Goal: Check status: Check status

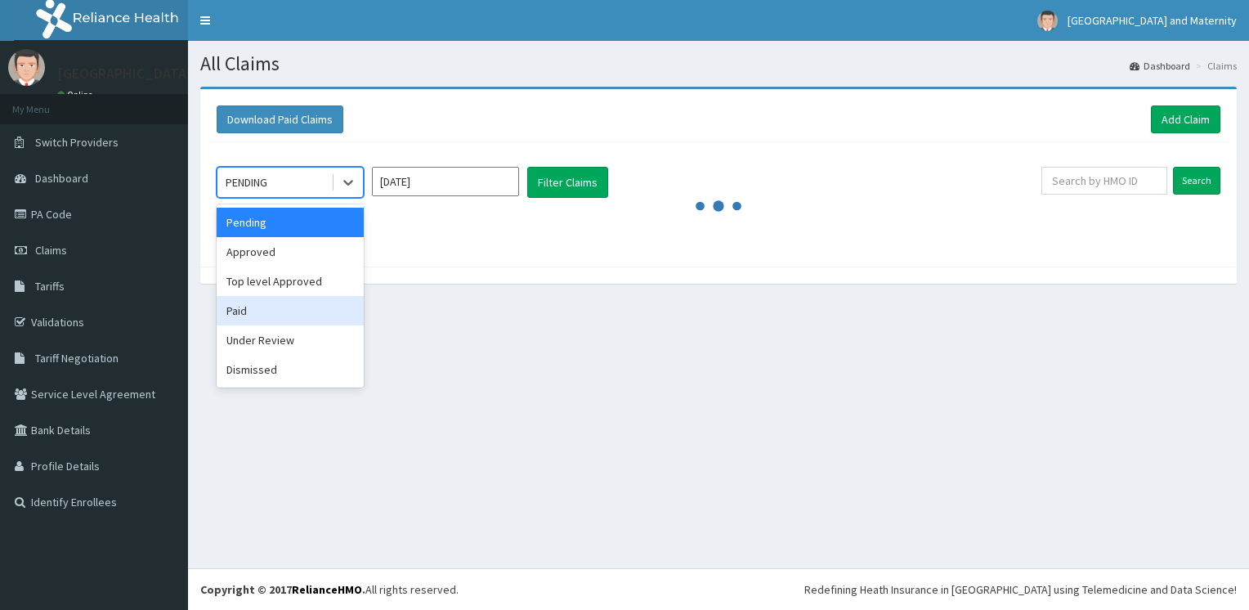
click at [300, 305] on div "Paid" at bounding box center [290, 310] width 147 height 29
click at [300, 305] on section "Download Paid Claims Add Claim × Note you can only download claims within a max…" at bounding box center [718, 193] width 1061 height 238
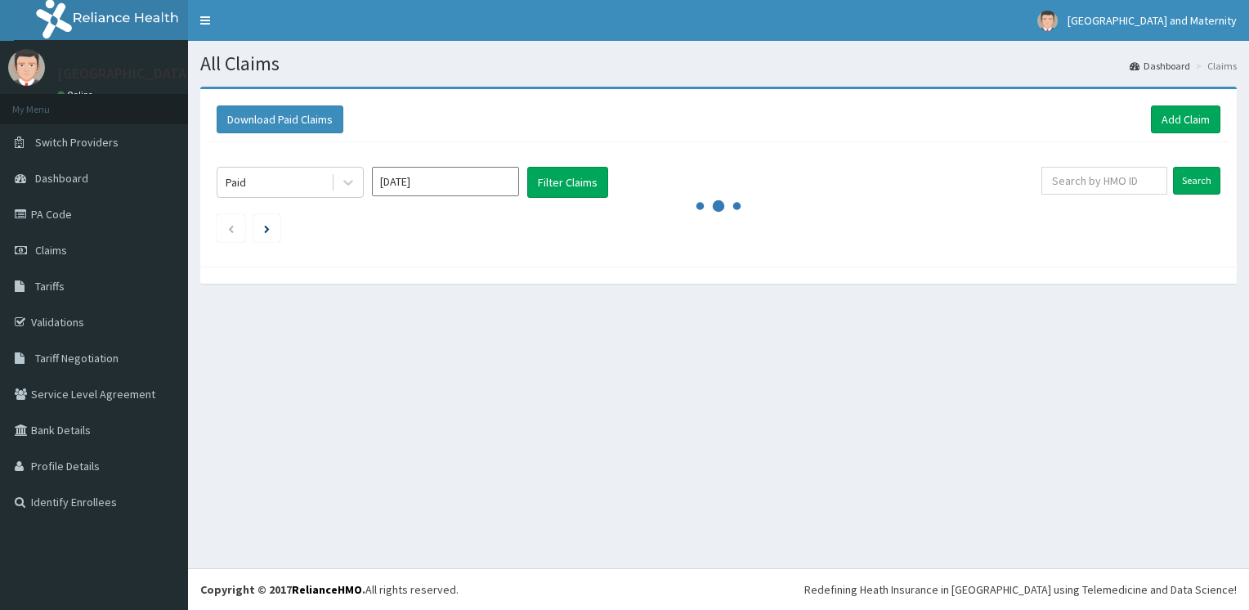
click at [300, 305] on section "Download Paid Claims Add Claim × Note you can only download claims within a max…" at bounding box center [718, 193] width 1061 height 238
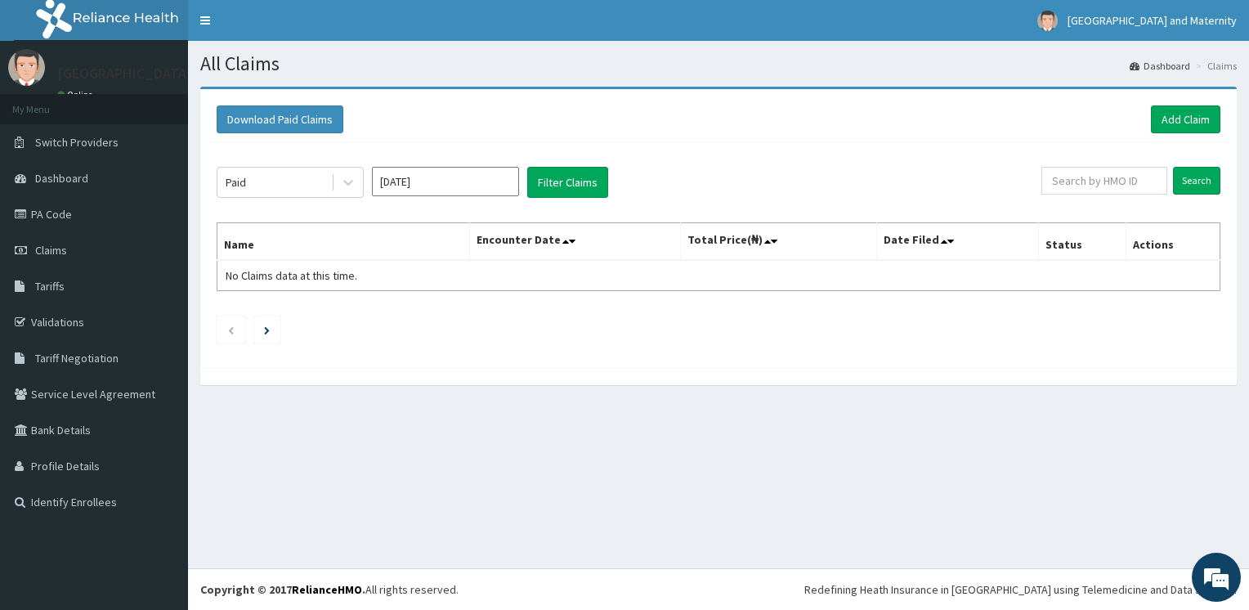
click at [469, 189] on input "[DATE]" at bounding box center [445, 181] width 147 height 29
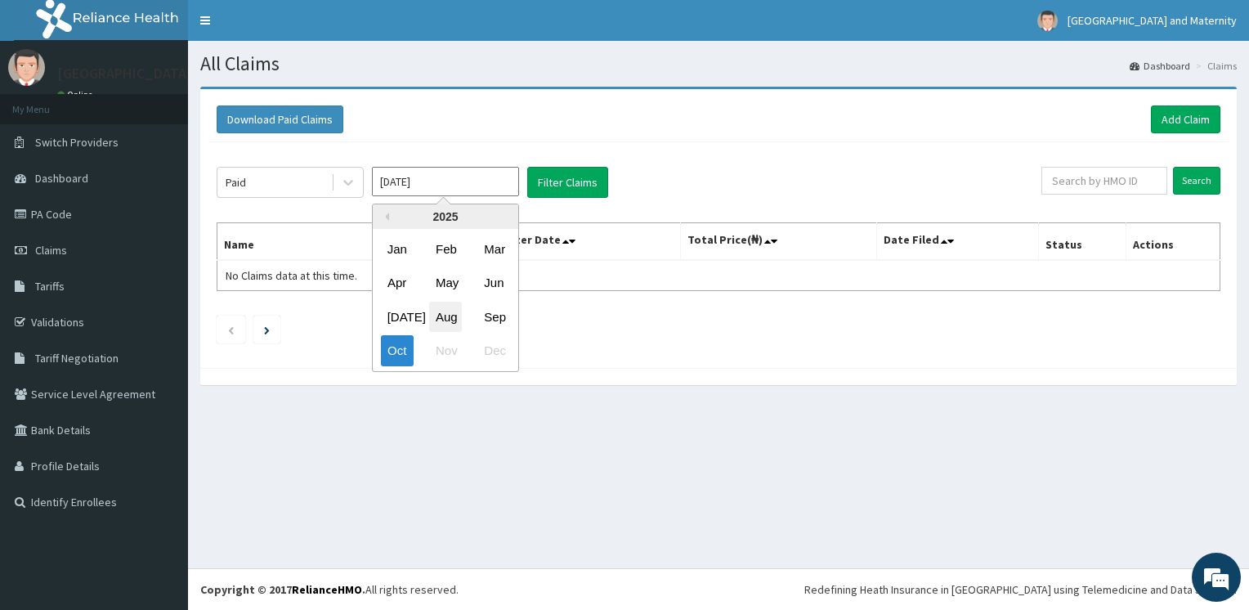
click at [442, 312] on div "Aug" at bounding box center [445, 317] width 33 height 30
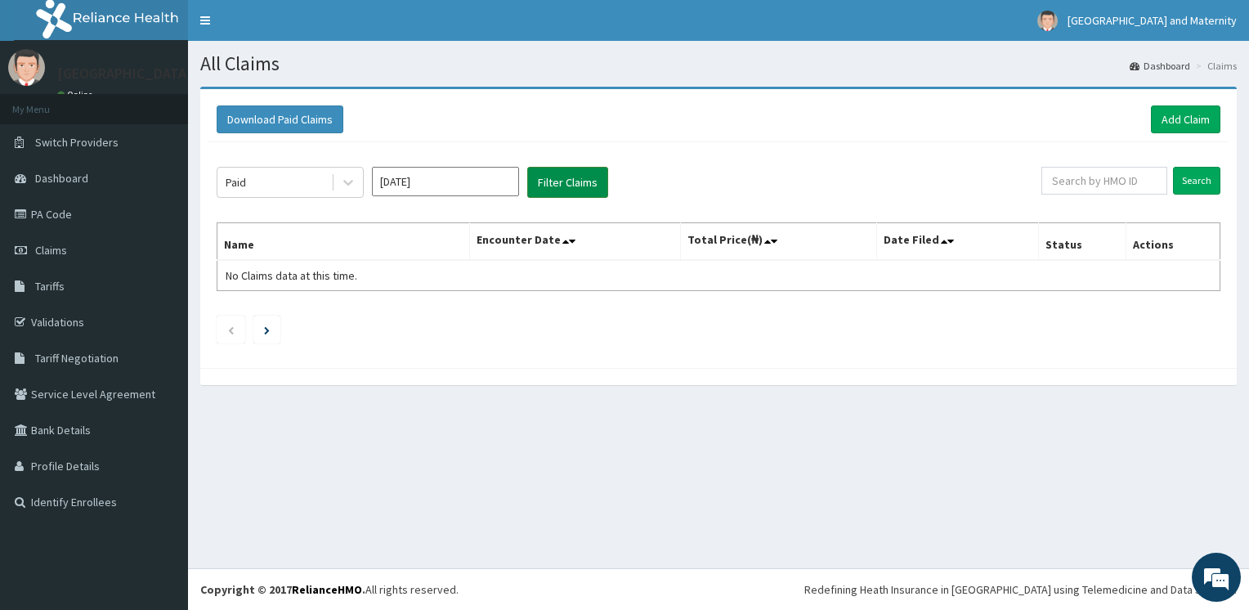
click at [583, 184] on button "Filter Claims" at bounding box center [567, 182] width 81 height 31
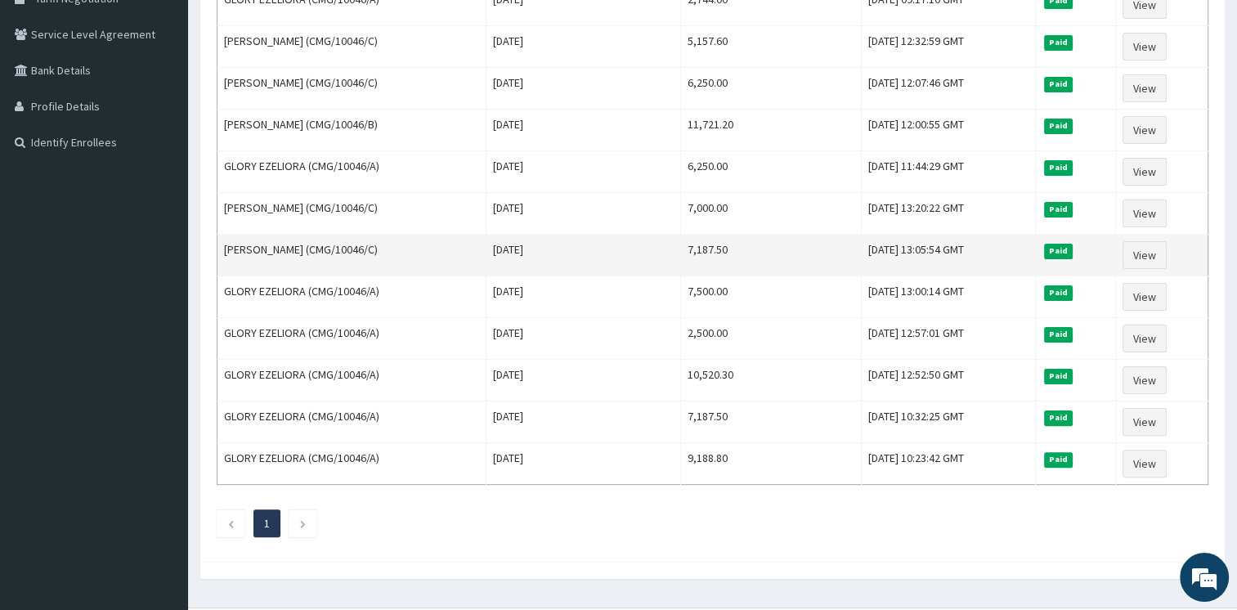
scroll to position [389, 0]
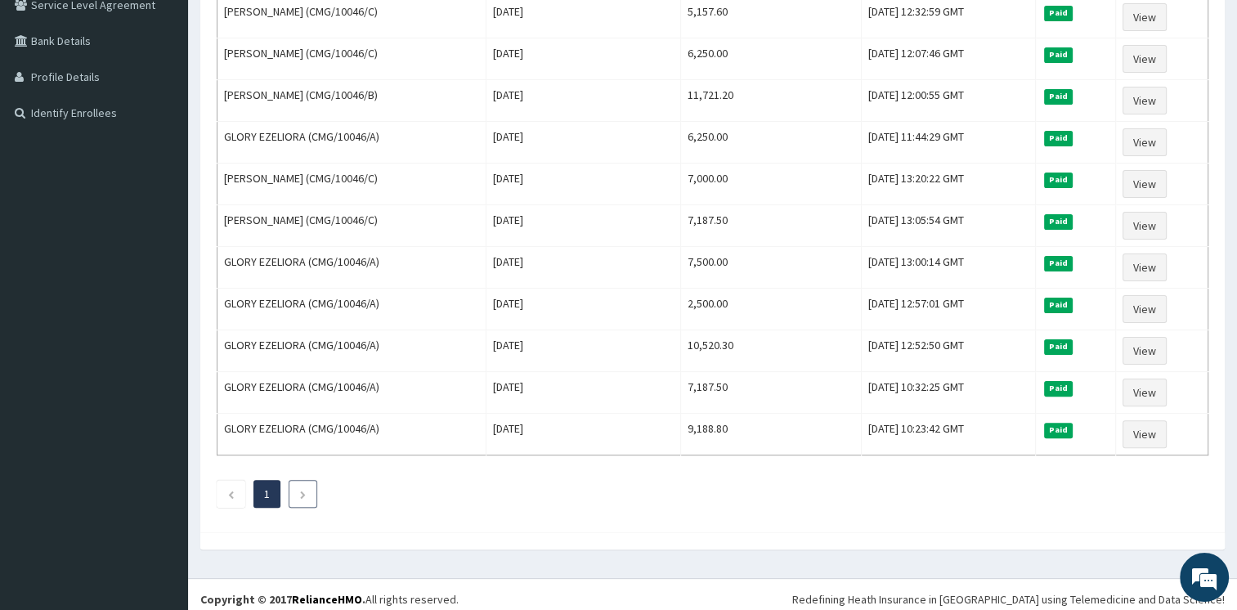
click at [307, 486] on li at bounding box center [303, 494] width 29 height 28
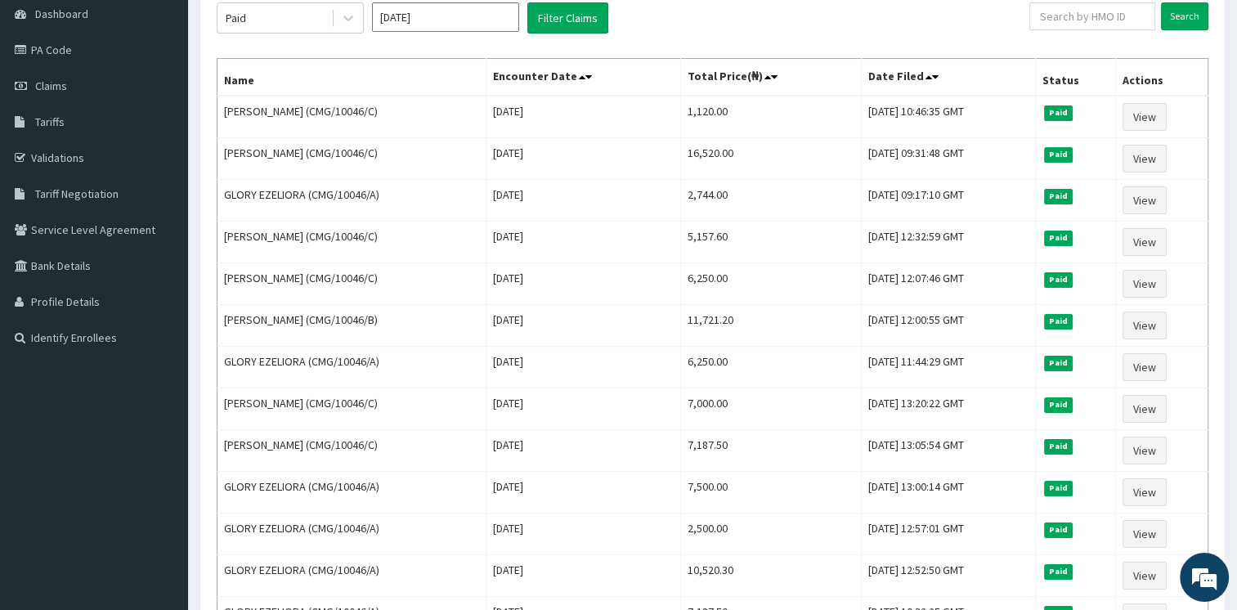
scroll to position [62, 0]
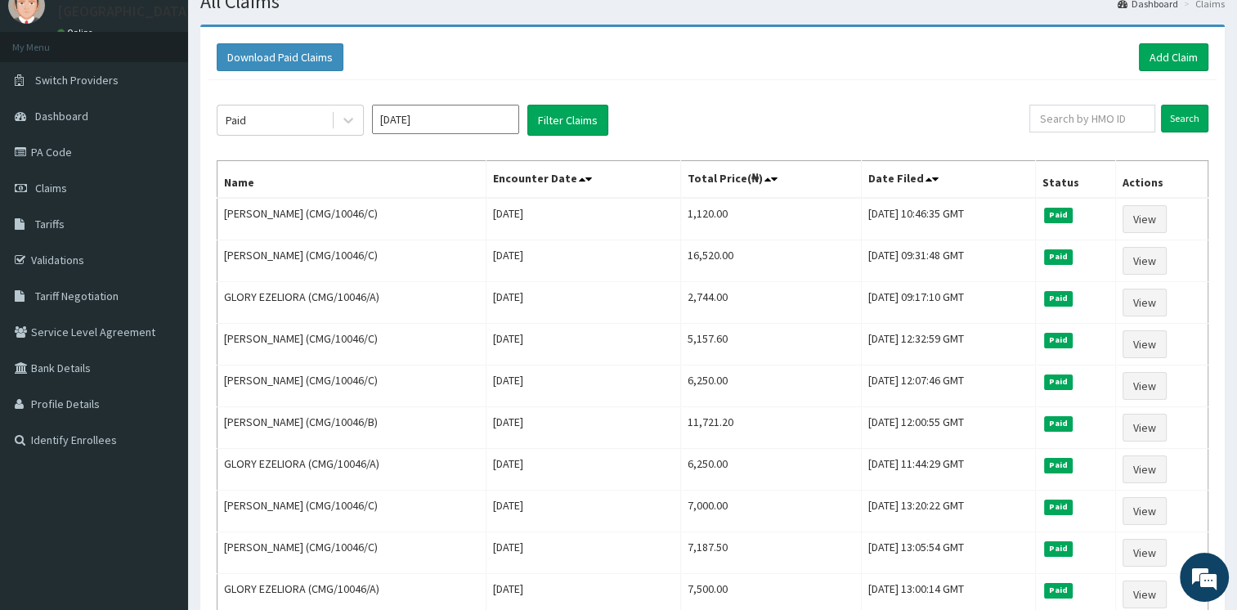
click at [478, 120] on input "[DATE]" at bounding box center [445, 119] width 147 height 29
click at [497, 258] on div "Sep" at bounding box center [494, 255] width 33 height 30
click at [587, 115] on button "Filter Claims" at bounding box center [567, 120] width 81 height 31
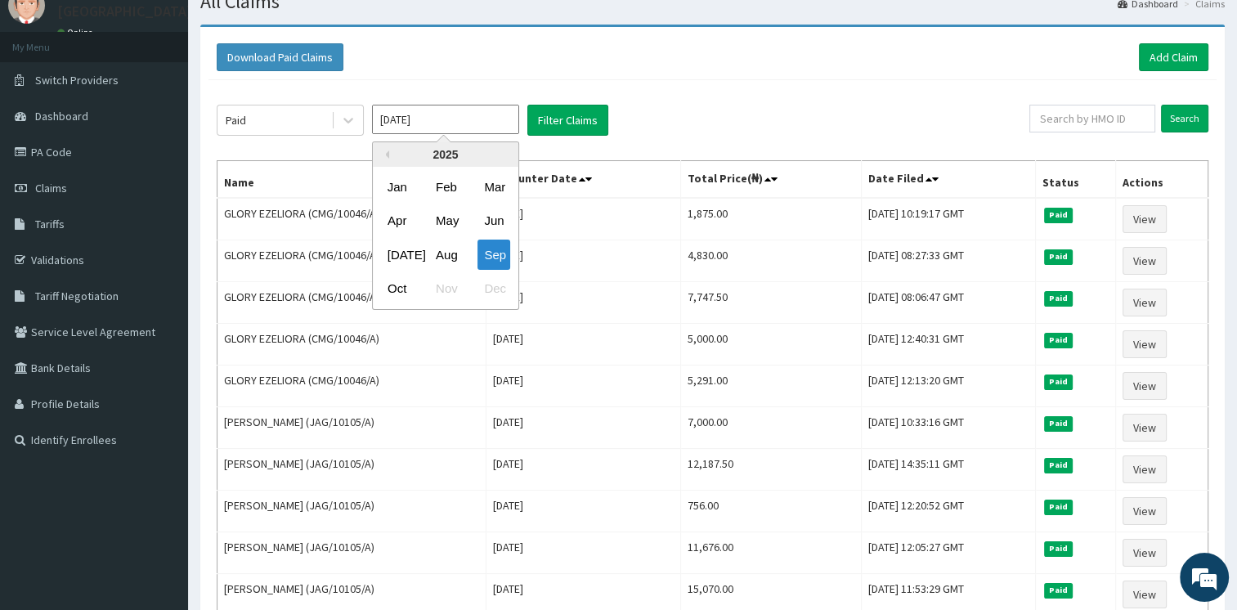
click at [401, 121] on input "[DATE]" at bounding box center [445, 119] width 147 height 29
click at [442, 260] on div "Aug" at bounding box center [445, 255] width 33 height 30
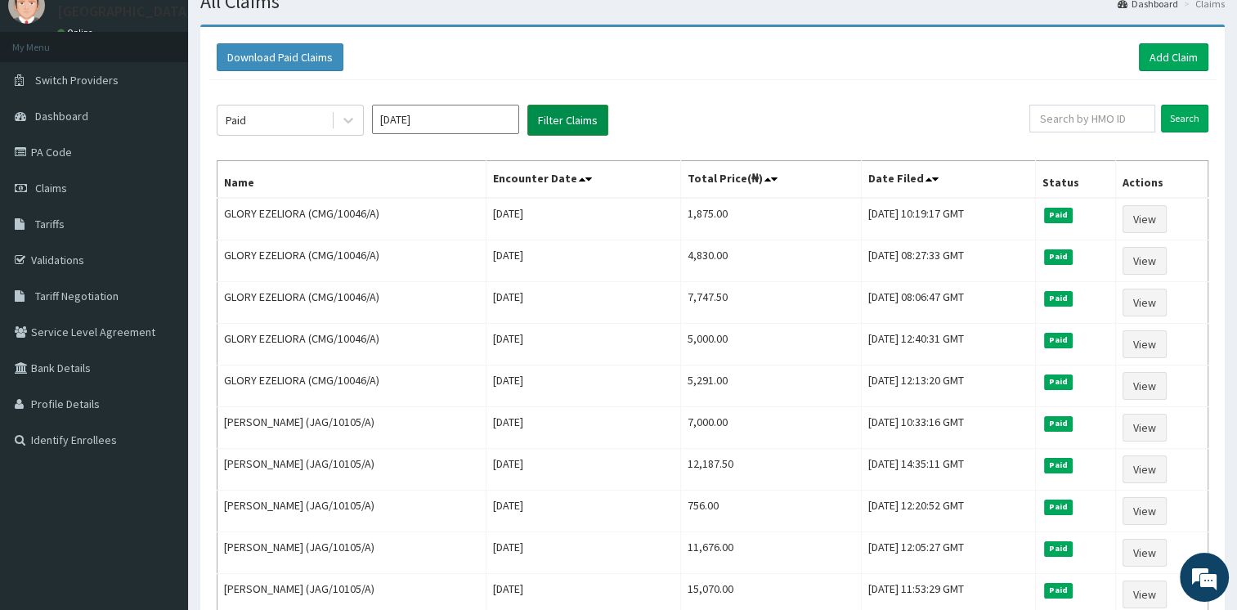
click at [570, 132] on button "Filter Claims" at bounding box center [567, 120] width 81 height 31
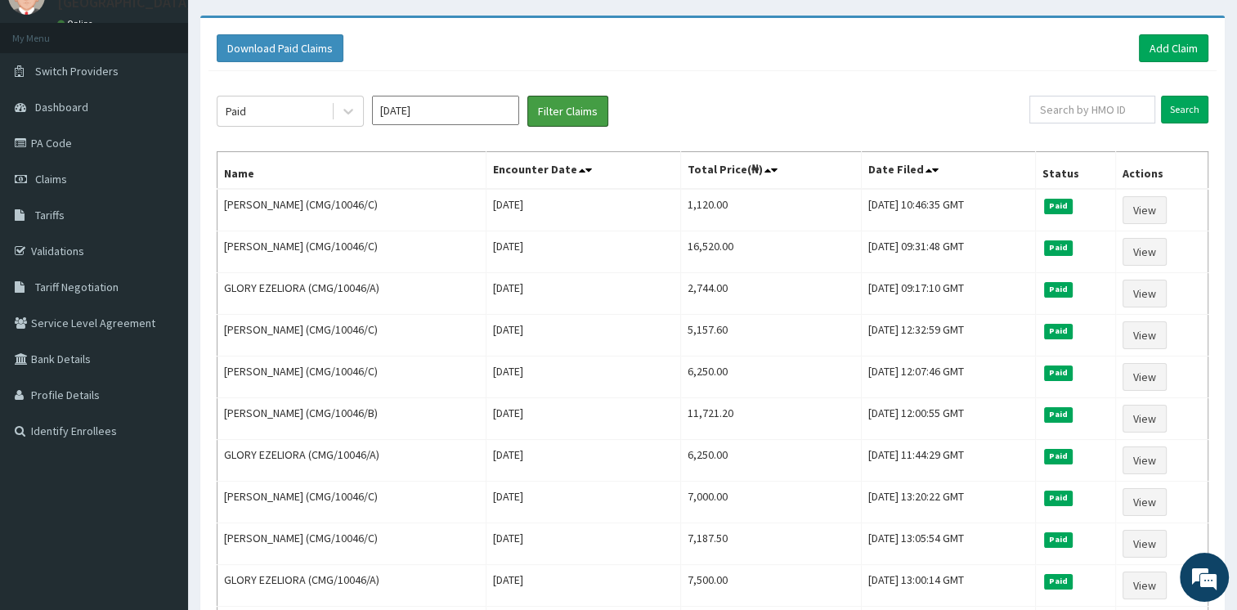
scroll to position [0, 0]
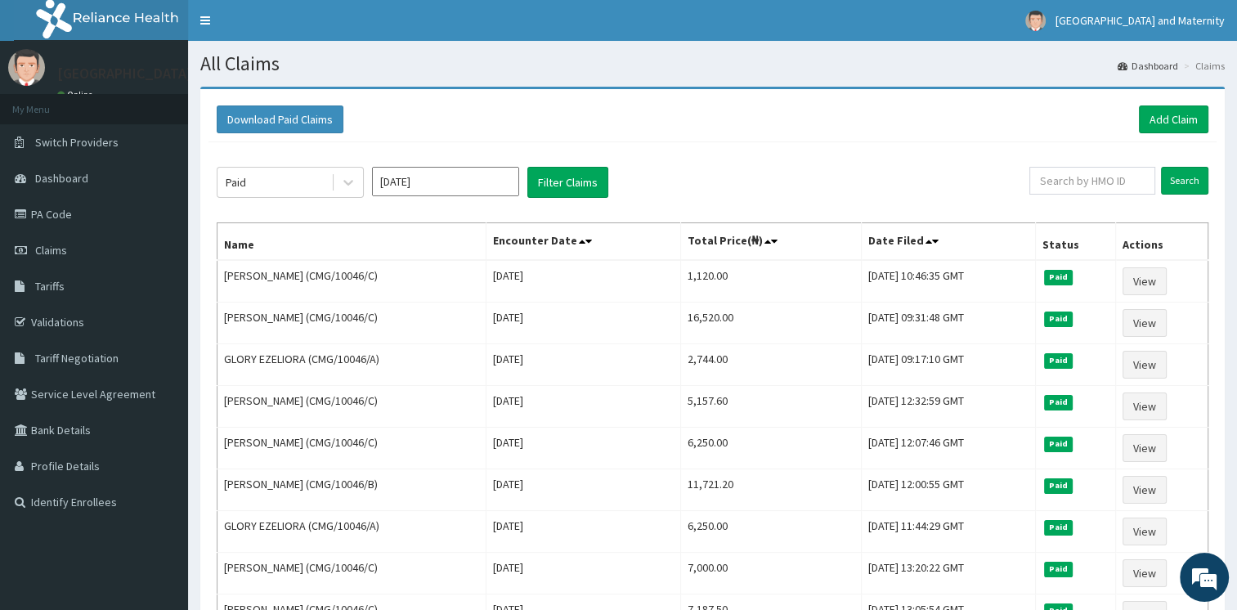
click at [450, 182] on input "[DATE]" at bounding box center [445, 181] width 147 height 29
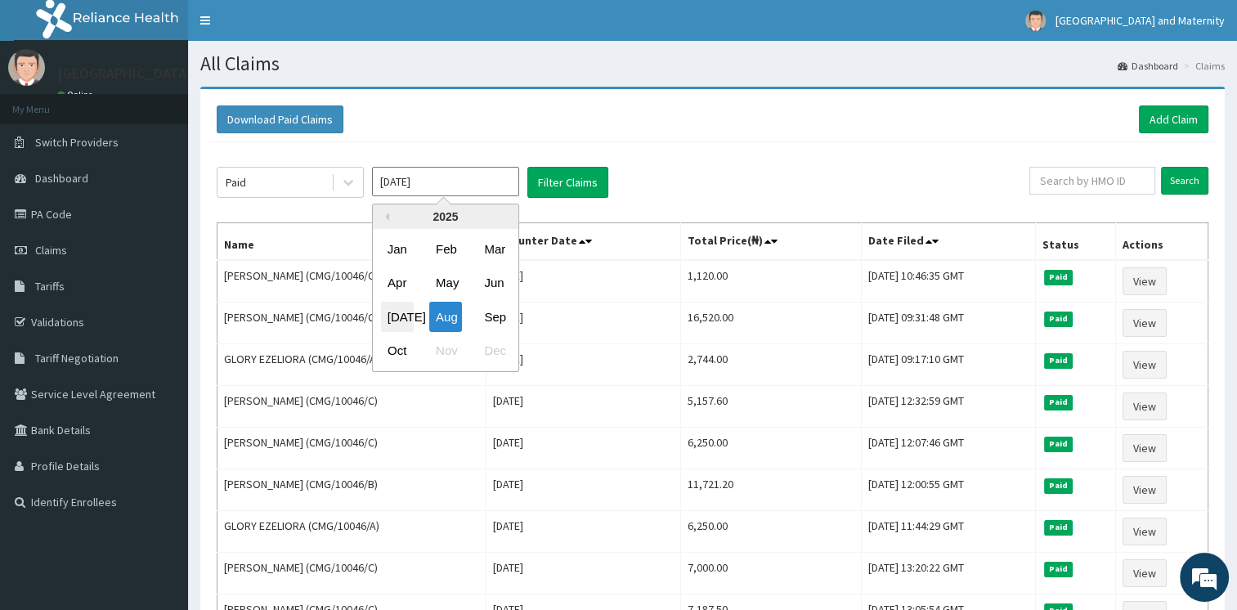
click at [404, 314] on div "[DATE]" at bounding box center [397, 317] width 33 height 30
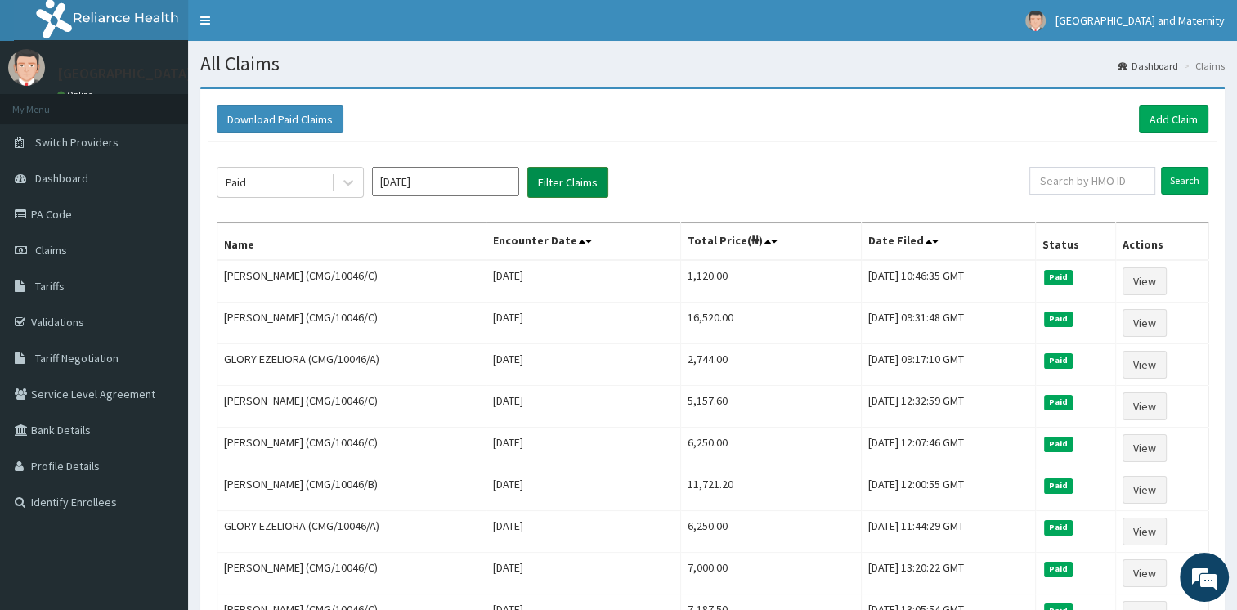
click at [541, 186] on button "Filter Claims" at bounding box center [567, 182] width 81 height 31
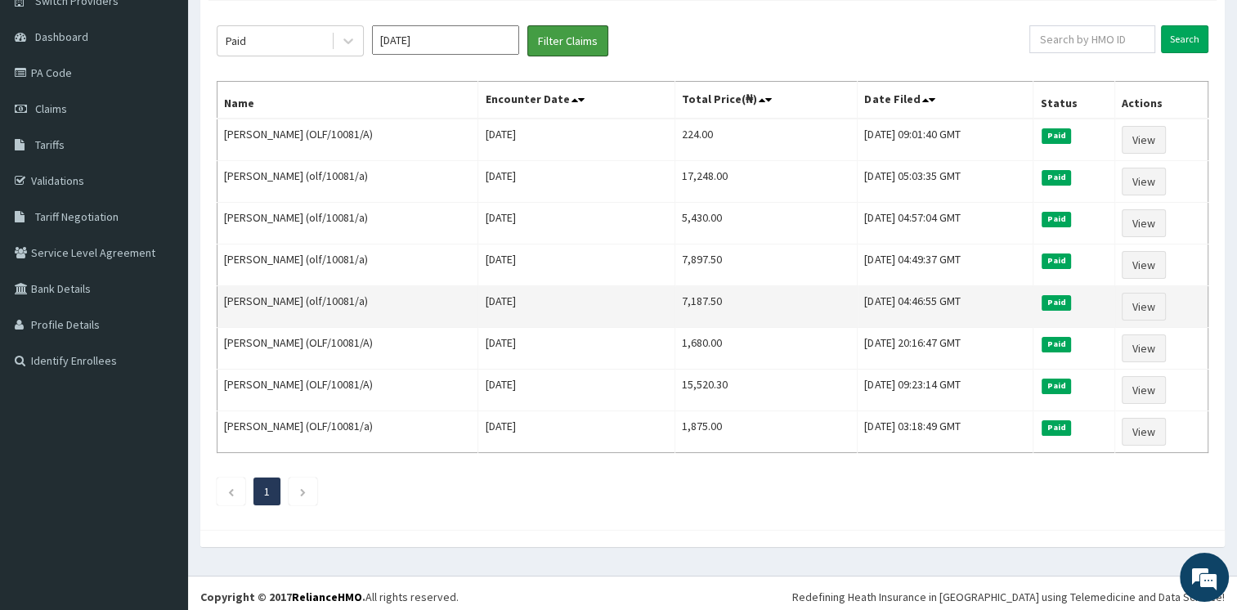
scroll to position [142, 0]
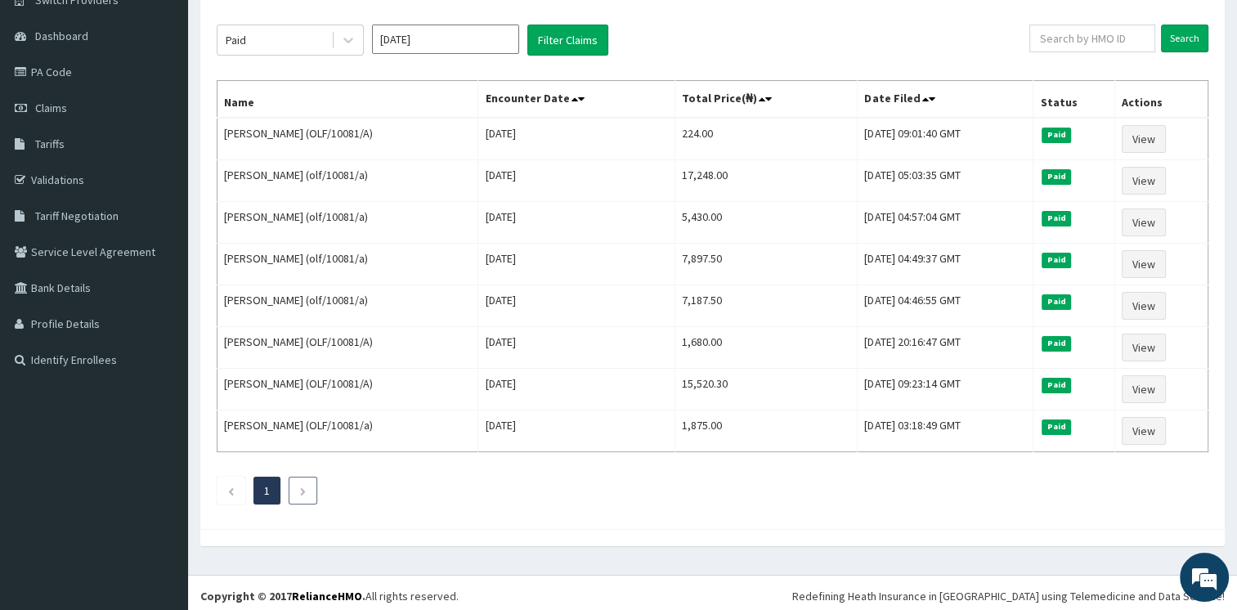
click at [299, 486] on icon "Next page" at bounding box center [302, 491] width 7 height 10
click at [474, 39] on input "[DATE]" at bounding box center [445, 39] width 147 height 29
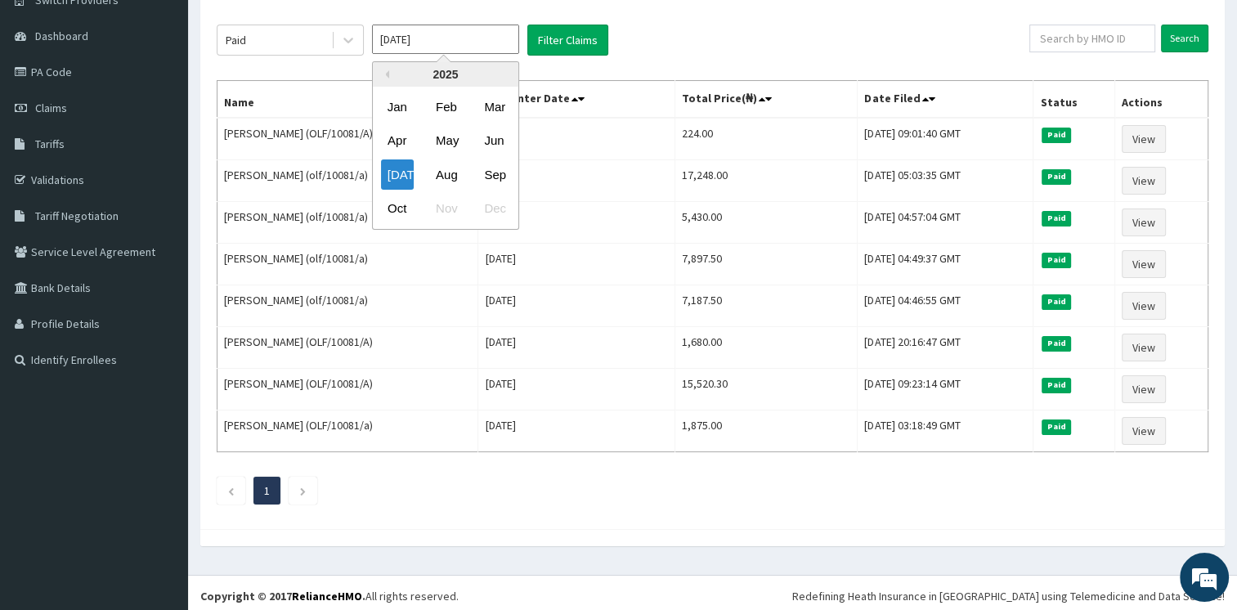
click at [474, 39] on input "[DATE]" at bounding box center [445, 39] width 147 height 29
click at [389, 212] on div "Oct" at bounding box center [397, 209] width 33 height 30
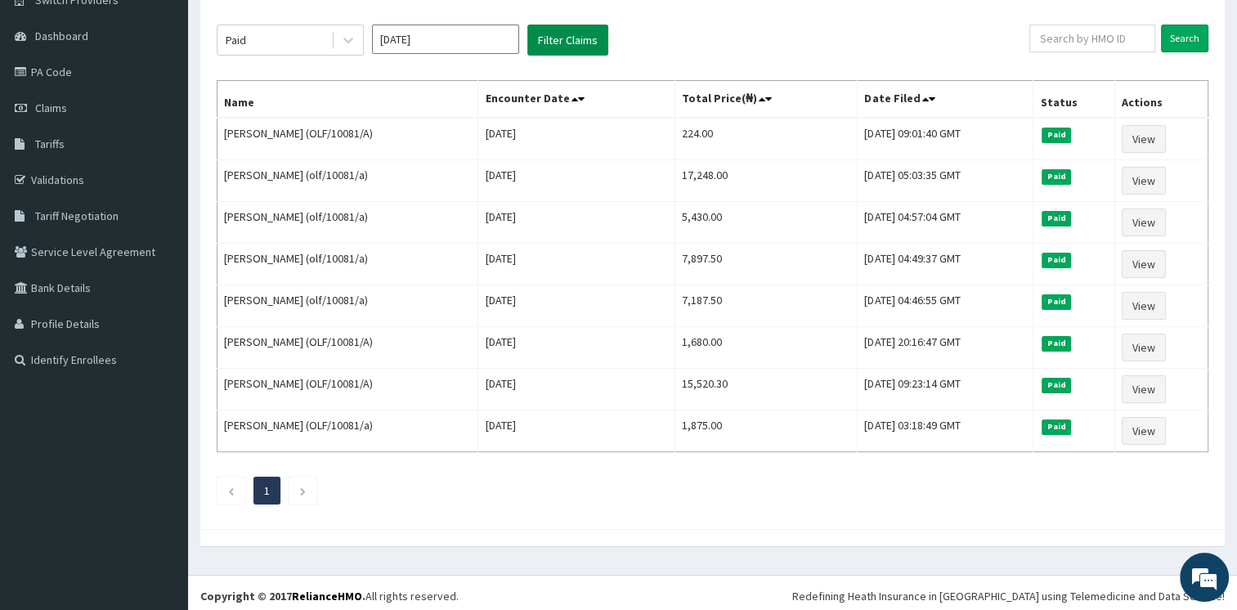
click at [566, 40] on button "Filter Claims" at bounding box center [567, 40] width 81 height 31
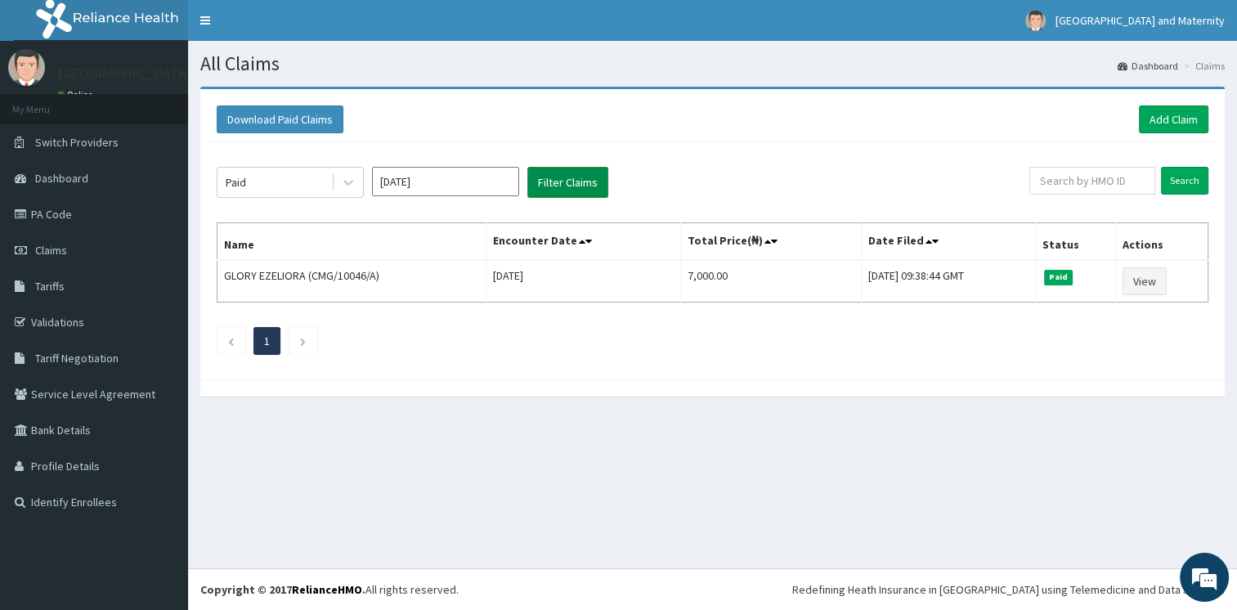
scroll to position [0, 0]
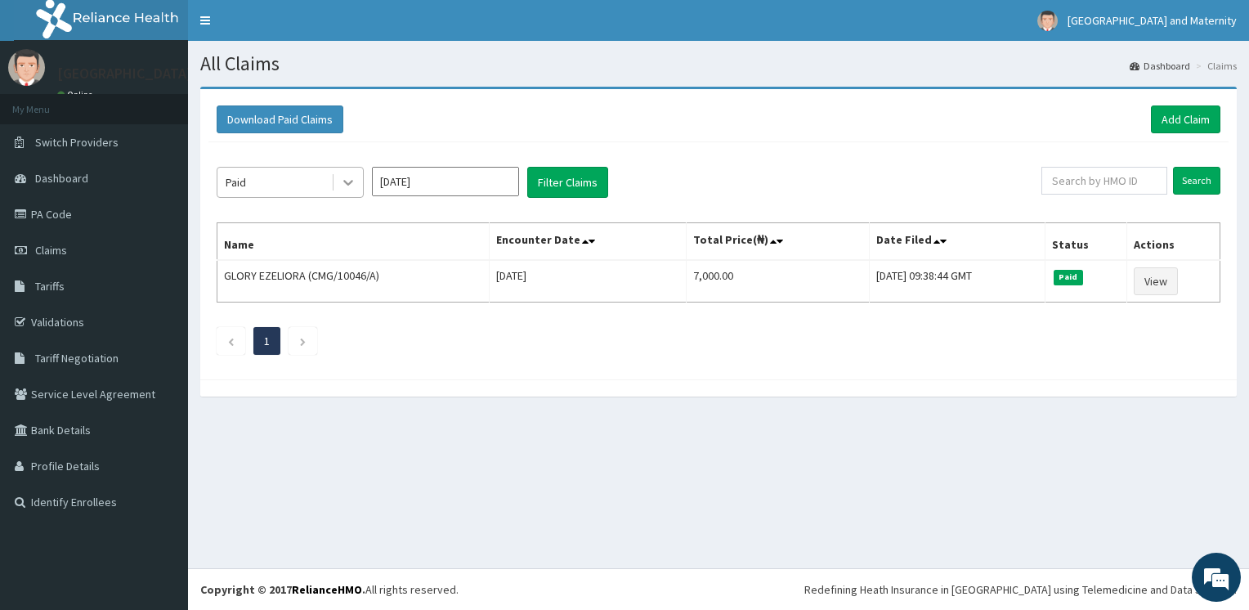
click at [354, 184] on icon at bounding box center [348, 182] width 16 height 16
click at [803, 334] on ul "1" at bounding box center [719, 341] width 1004 height 28
click at [350, 182] on icon at bounding box center [348, 184] width 10 height 6
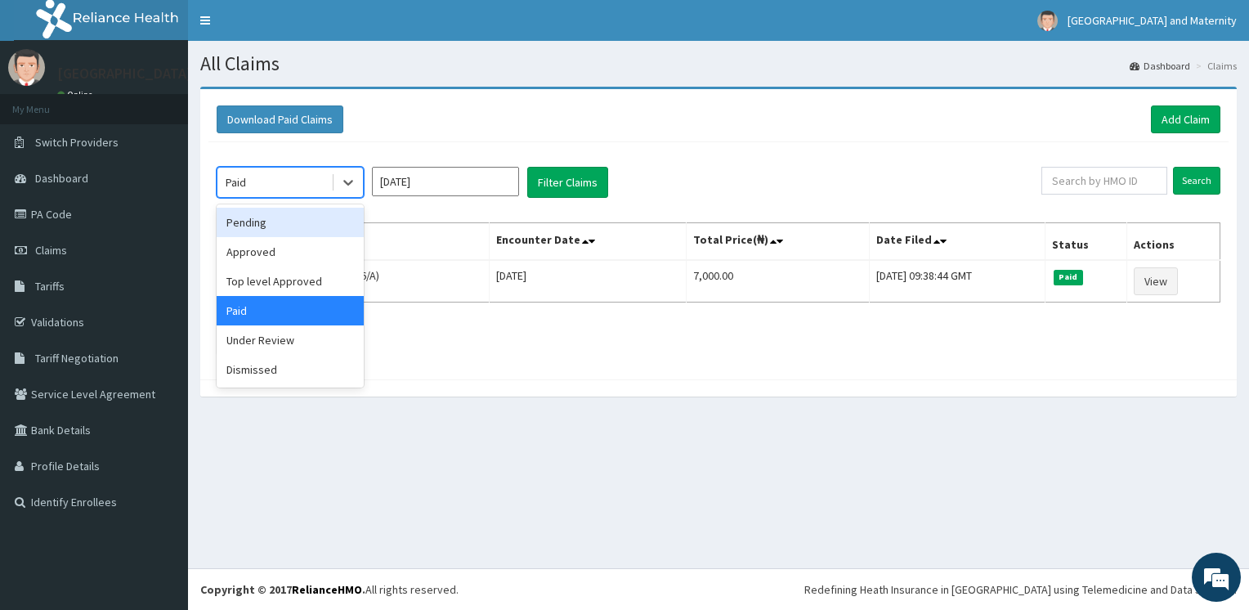
click at [456, 185] on input "[DATE]" at bounding box center [445, 181] width 147 height 29
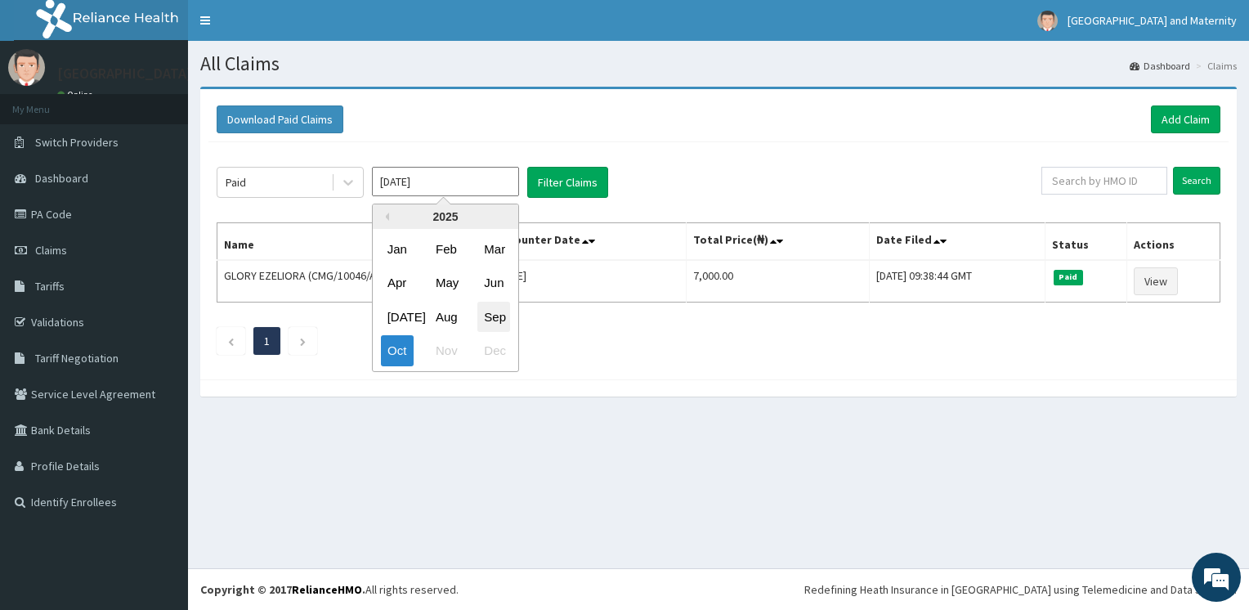
click at [505, 322] on div "Sep" at bounding box center [494, 317] width 33 height 30
click at [505, 322] on div "Paid [DATE] Previous Year [DATE] Feb Mar Apr May Jun [DATE] Aug Sep Oct Nov Dec…" at bounding box center [718, 256] width 1020 height 229
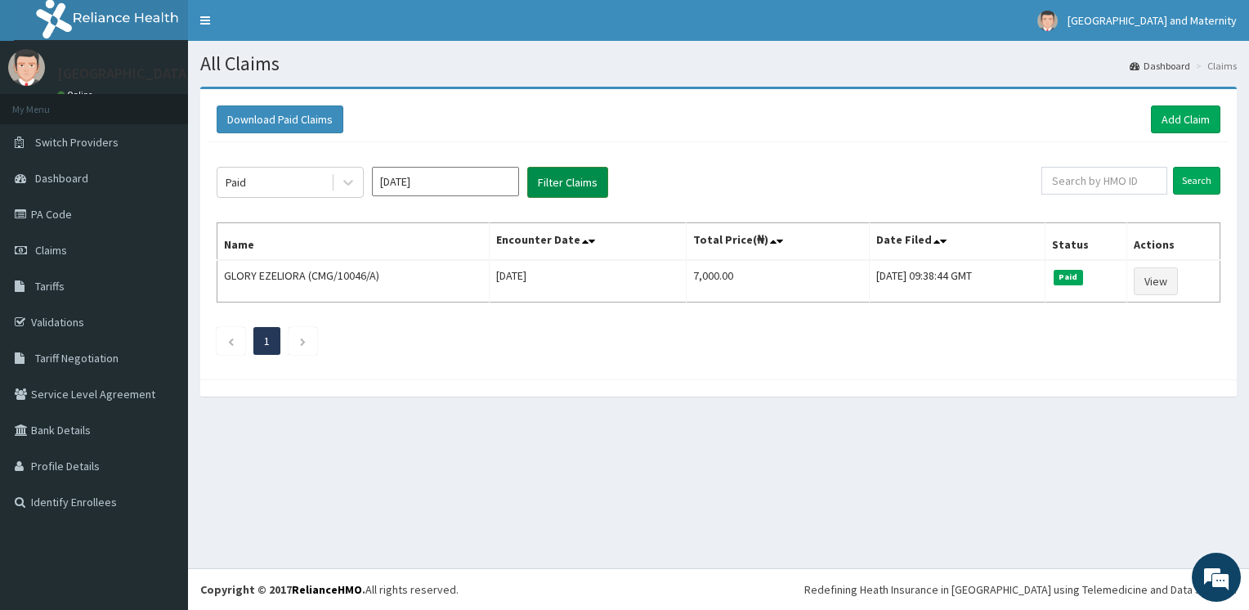
click at [569, 178] on button "Filter Claims" at bounding box center [567, 182] width 81 height 31
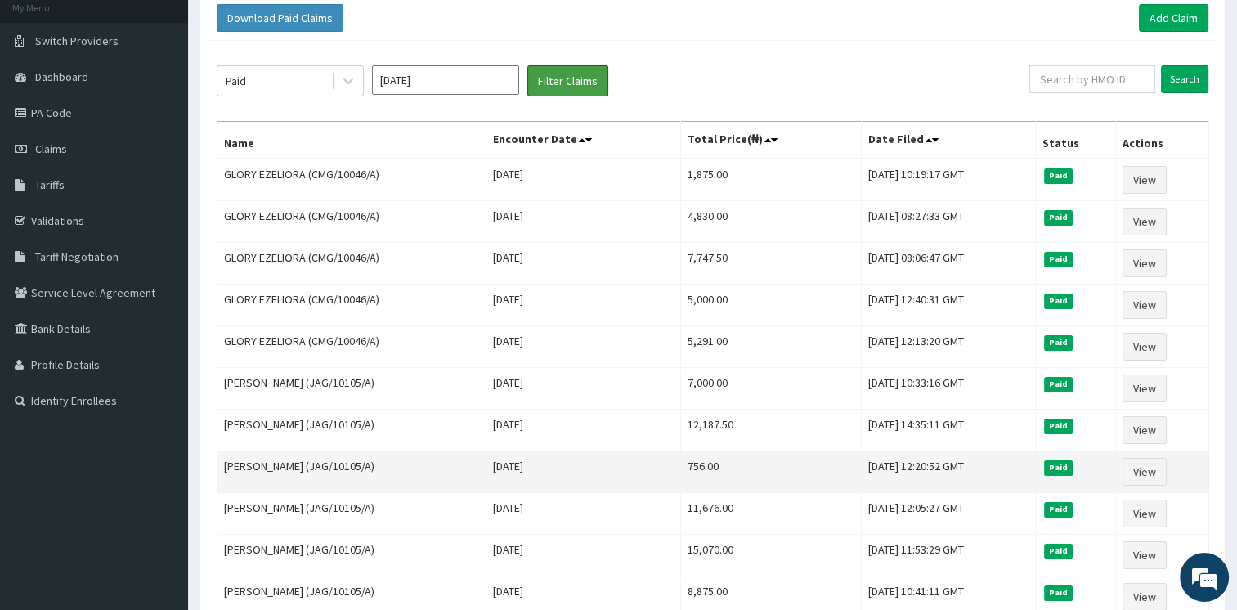
scroll to position [62, 0]
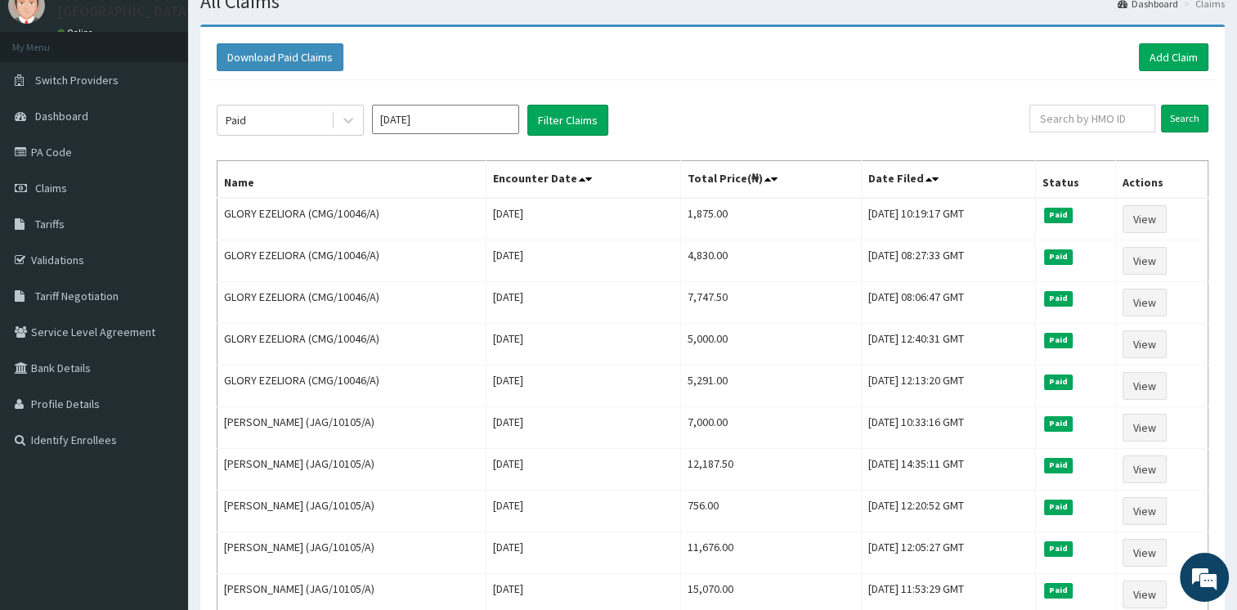
click at [510, 128] on input "[DATE]" at bounding box center [445, 119] width 147 height 29
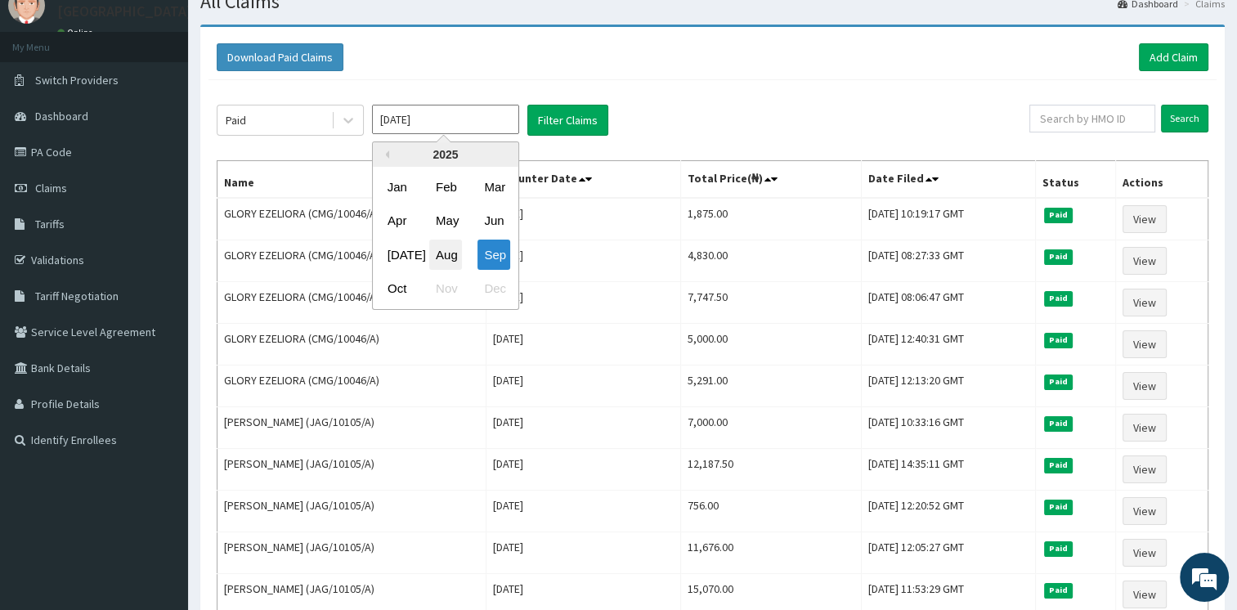
click at [455, 262] on div "Aug" at bounding box center [445, 255] width 33 height 30
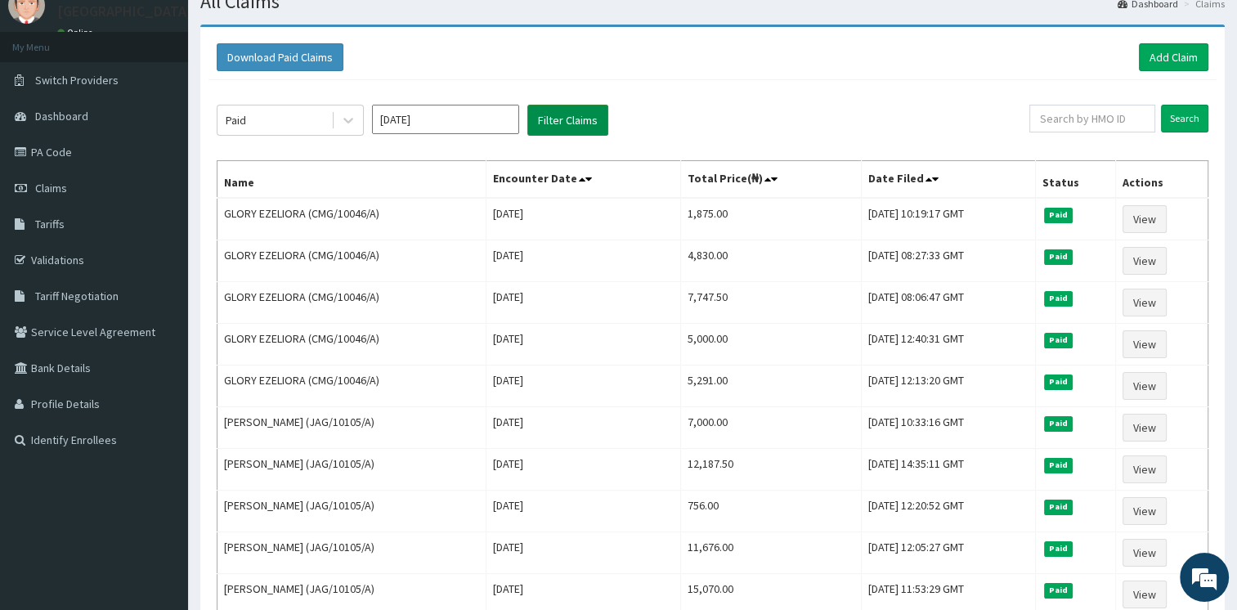
click at [545, 116] on button "Filter Claims" at bounding box center [567, 120] width 81 height 31
click at [507, 120] on input "[DATE]" at bounding box center [445, 119] width 147 height 29
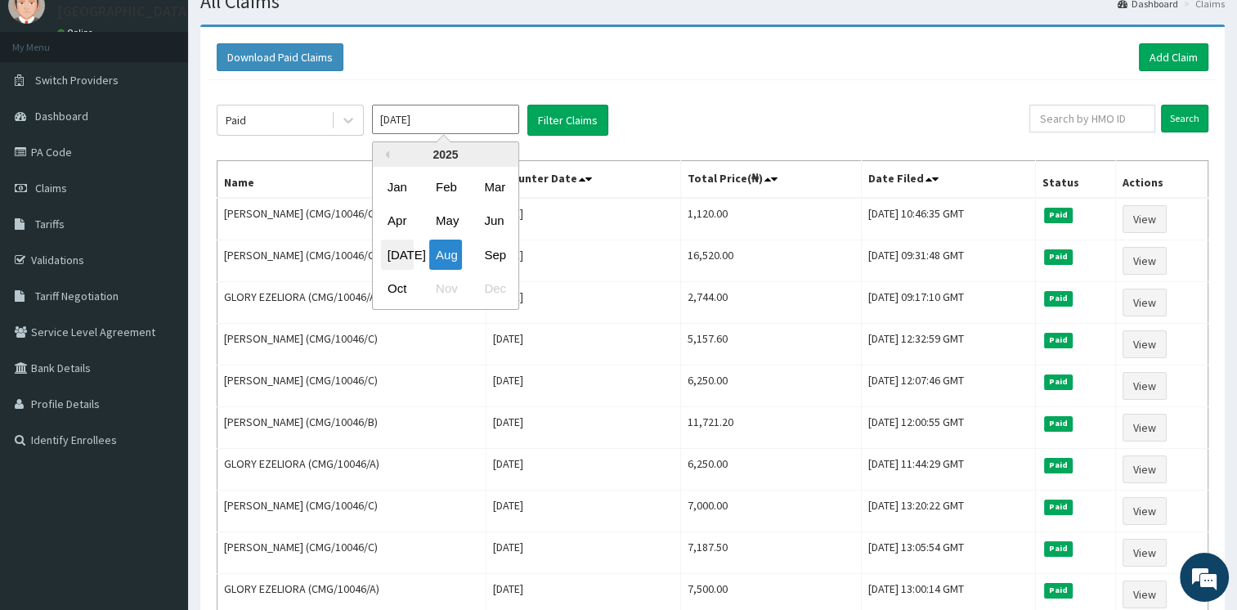
click at [392, 251] on div "[DATE]" at bounding box center [397, 255] width 33 height 30
click at [392, 251] on td "[PERSON_NAME] (CMG/10046/C)" at bounding box center [351, 261] width 269 height 42
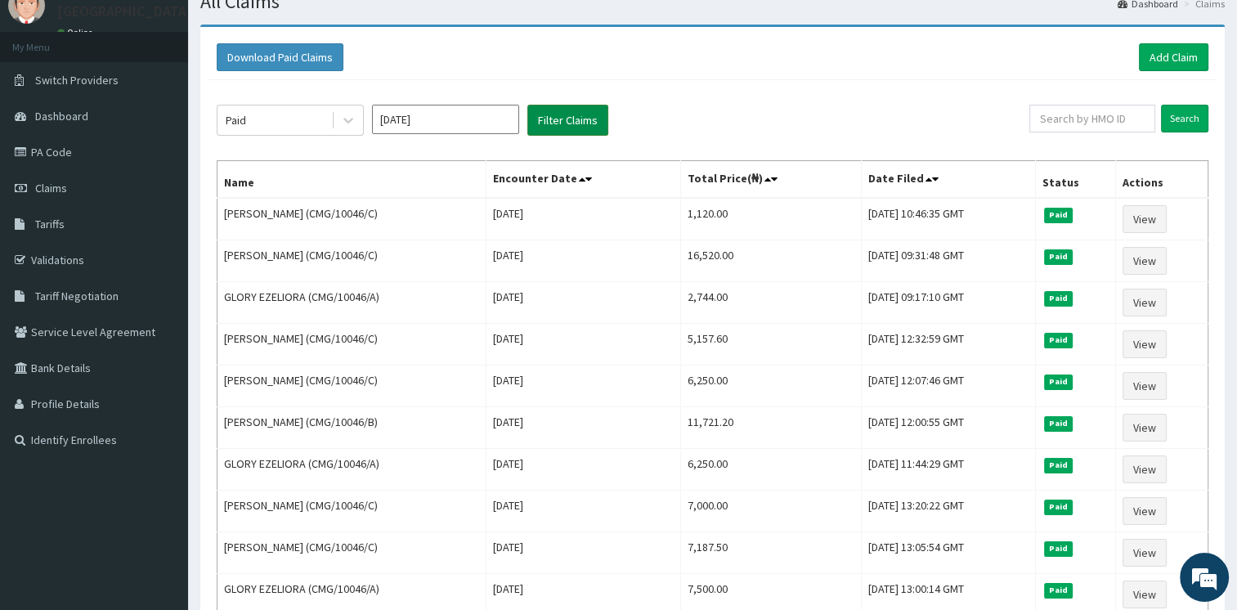
click at [533, 123] on button "Filter Claims" at bounding box center [567, 120] width 81 height 31
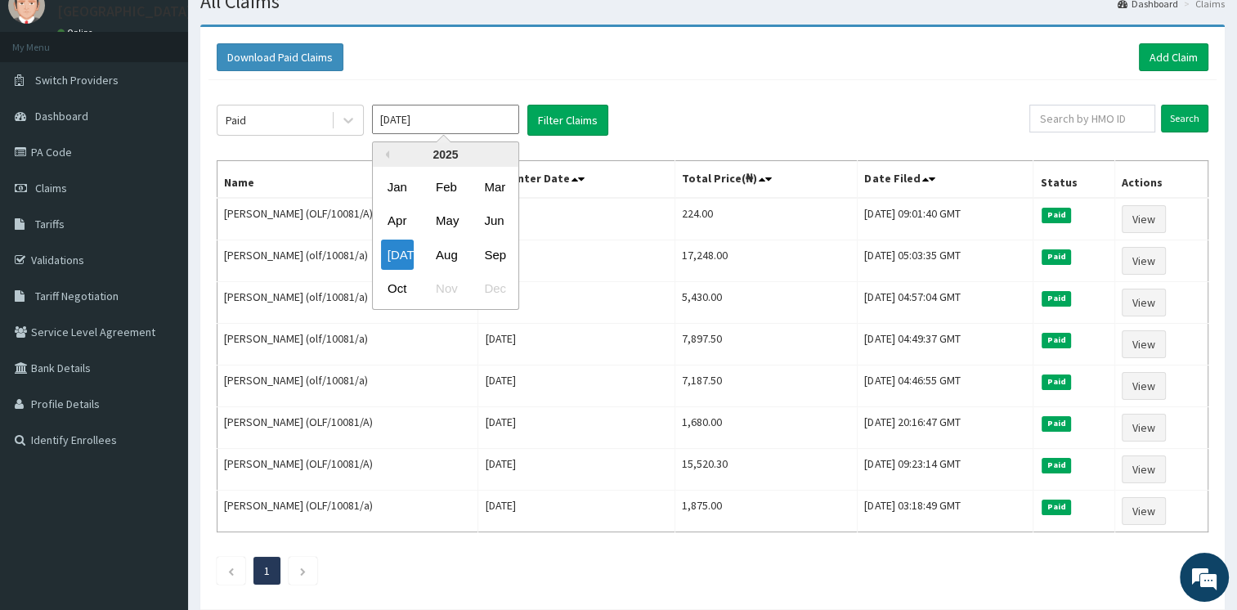
click at [492, 119] on input "[DATE]" at bounding box center [445, 119] width 147 height 29
click at [393, 295] on div "Oct" at bounding box center [397, 289] width 33 height 30
type input "[DATE]"
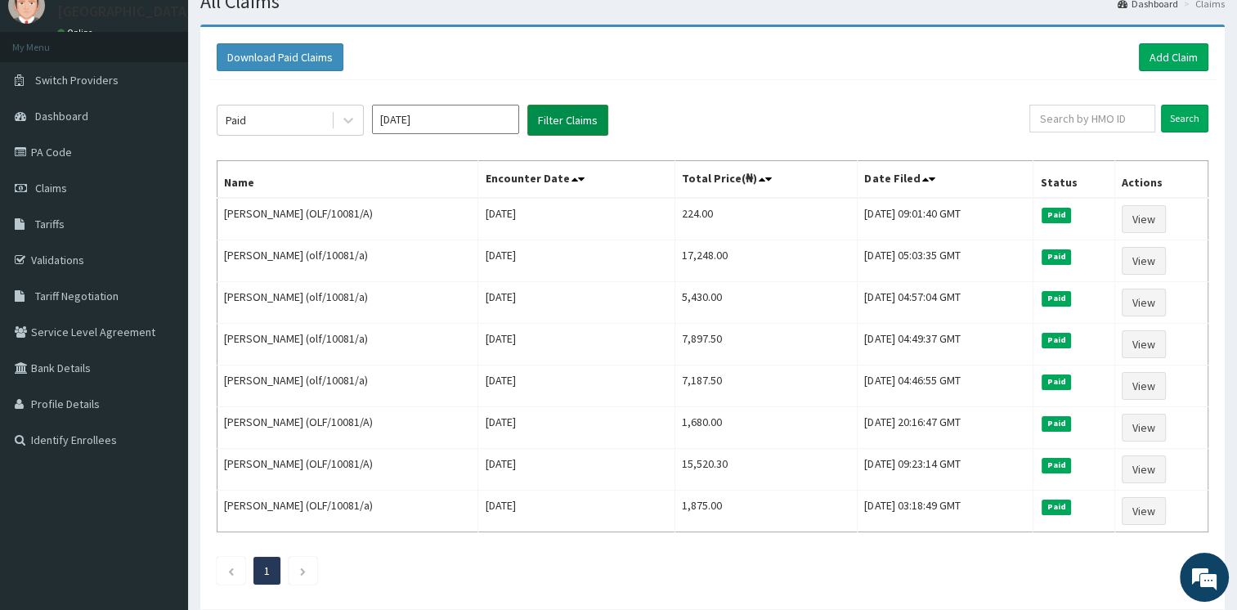
click at [540, 119] on button "Filter Claims" at bounding box center [567, 120] width 81 height 31
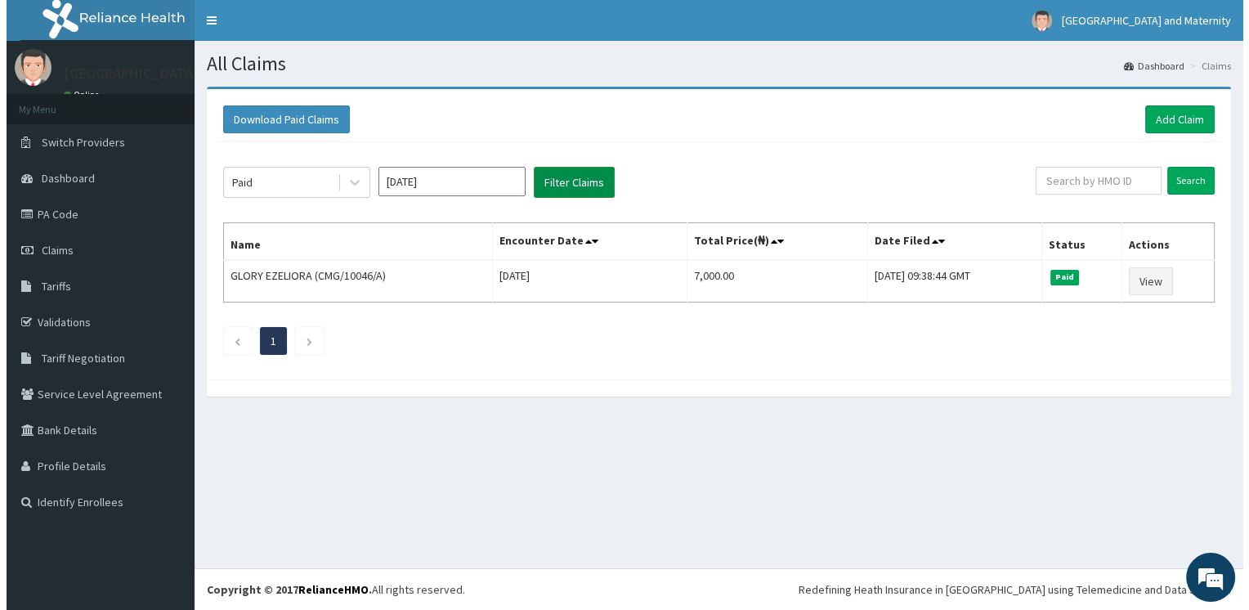
scroll to position [0, 0]
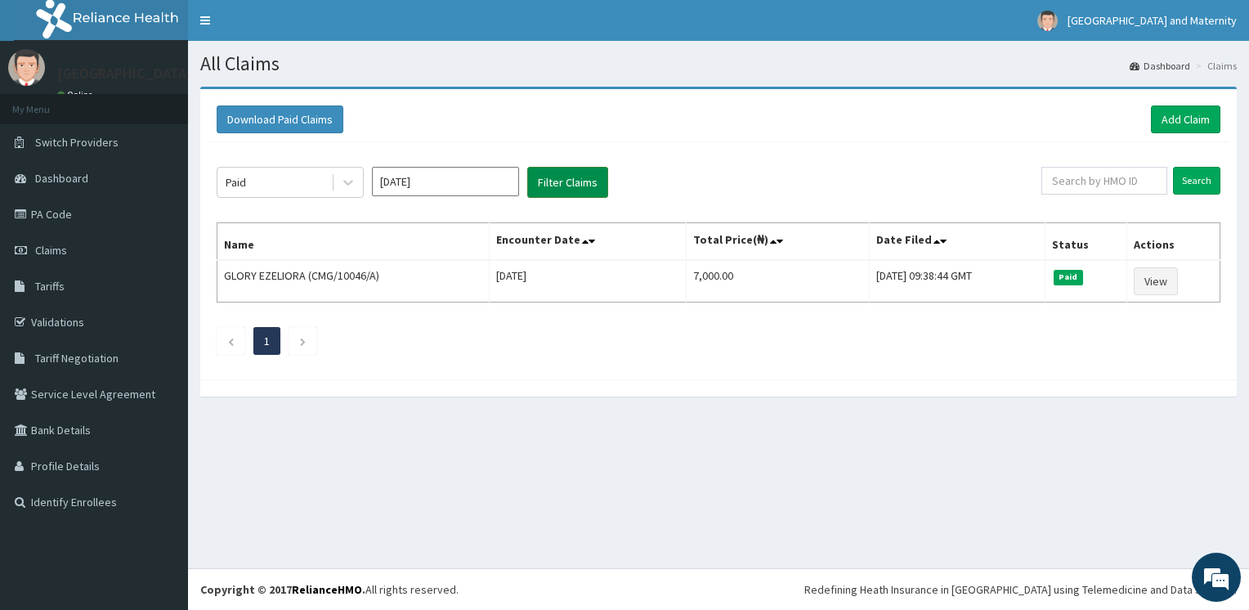
click at [541, 121] on div "Download Paid Claims Add Claim" at bounding box center [719, 119] width 1004 height 28
